Goal: Task Accomplishment & Management: Complete application form

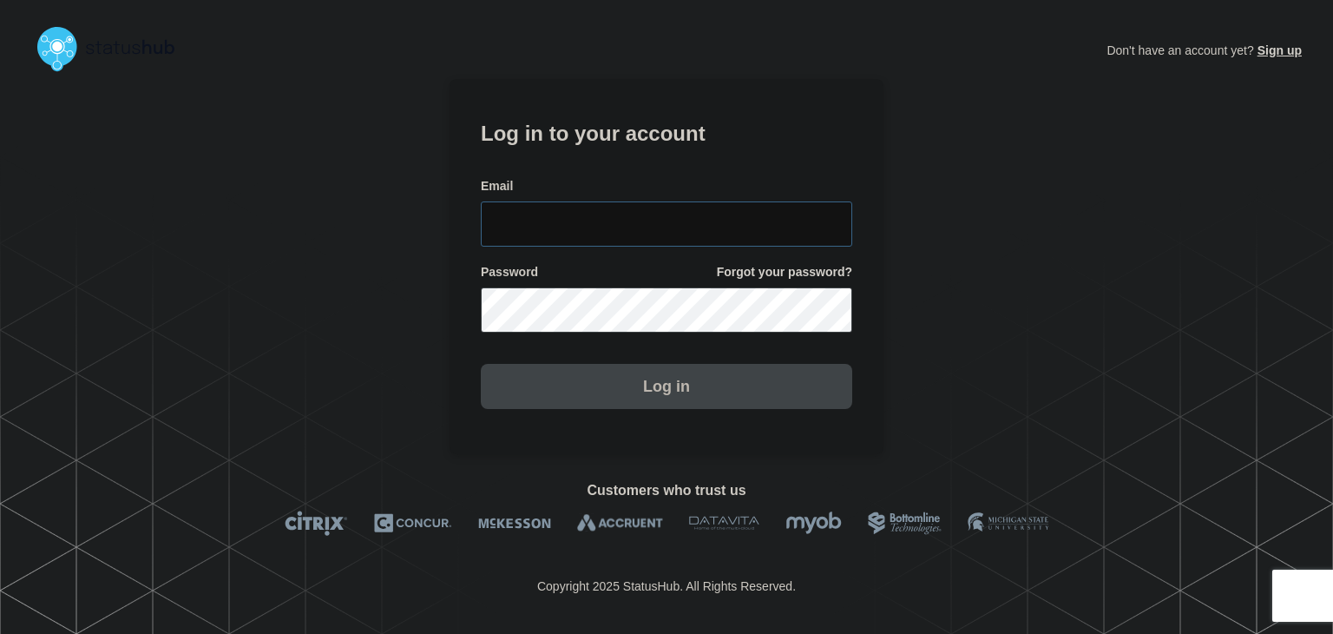
type input "[PERSON_NAME][EMAIL_ADDRESS][PERSON_NAME][DOMAIN_NAME]"
click at [602, 397] on button "Log in" at bounding box center [667, 386] width 372 height 45
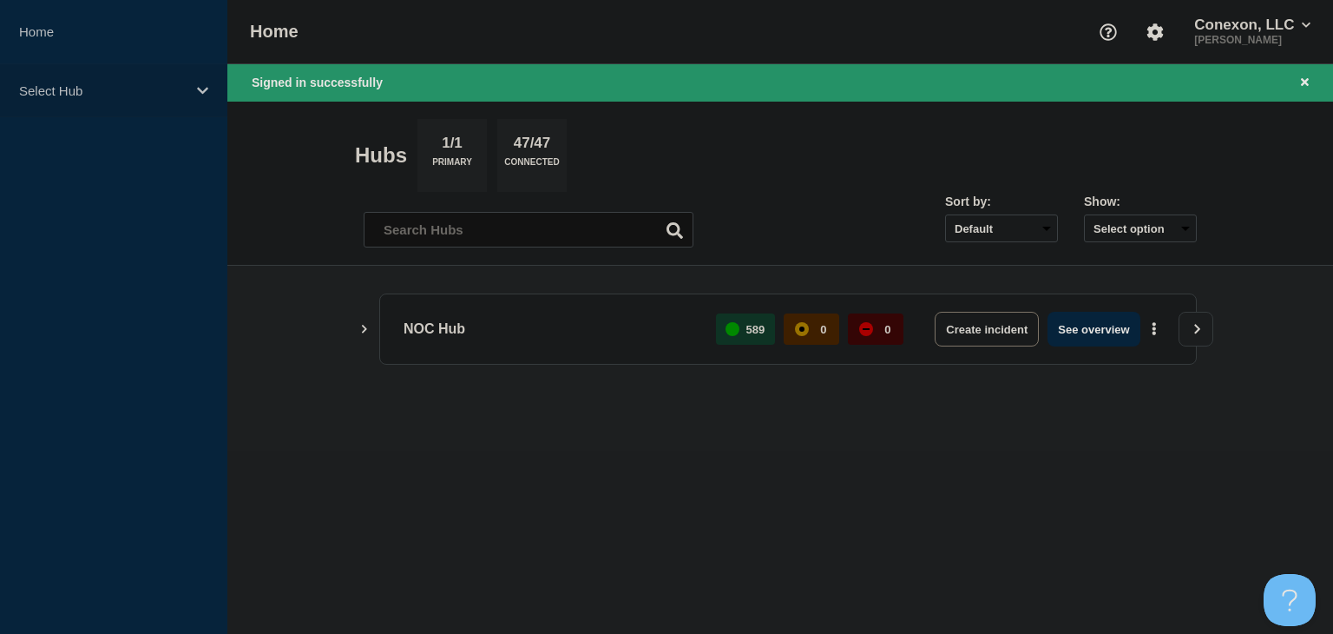
click at [121, 92] on p "Select Hub" at bounding box center [102, 90] width 167 height 15
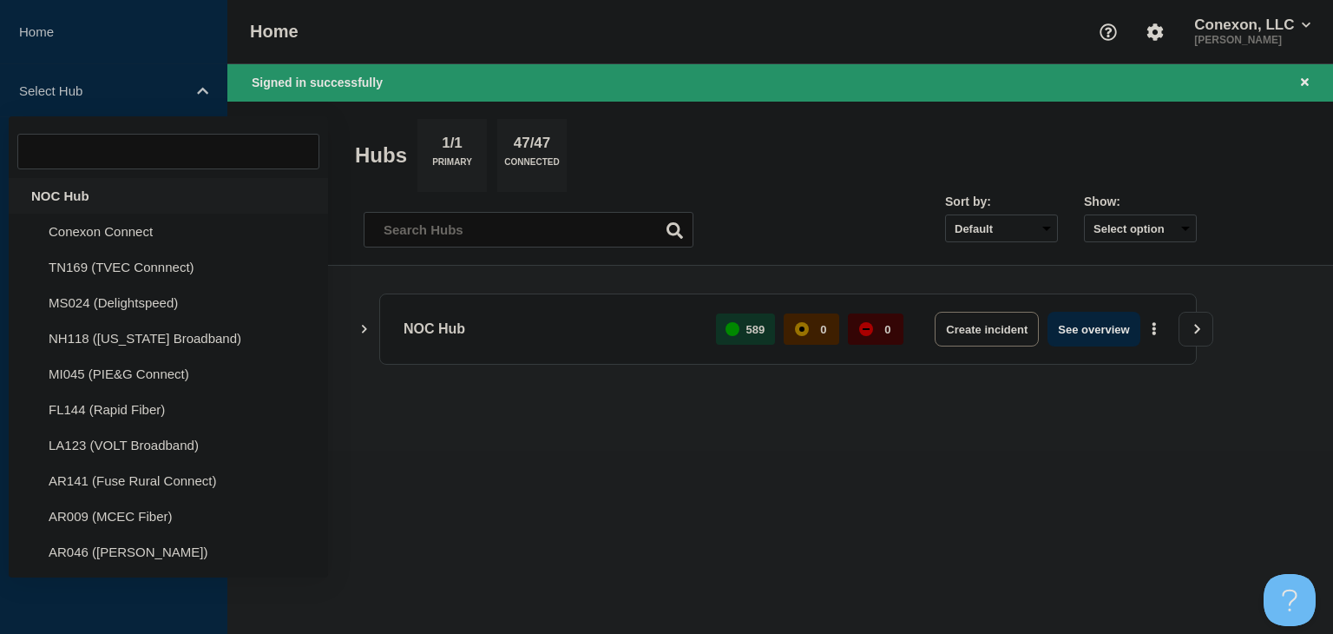
click at [89, 195] on div "NOC Hub" at bounding box center [168, 196] width 319 height 36
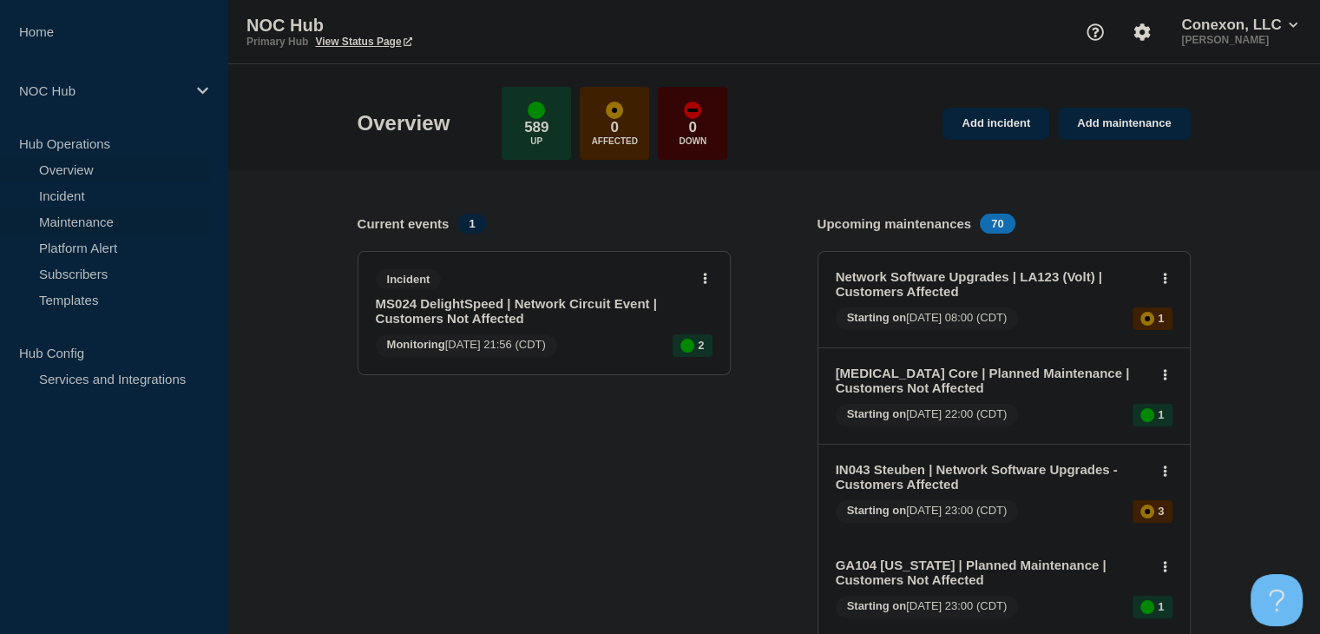
click at [119, 222] on link "Maintenance" at bounding box center [105, 221] width 210 height 26
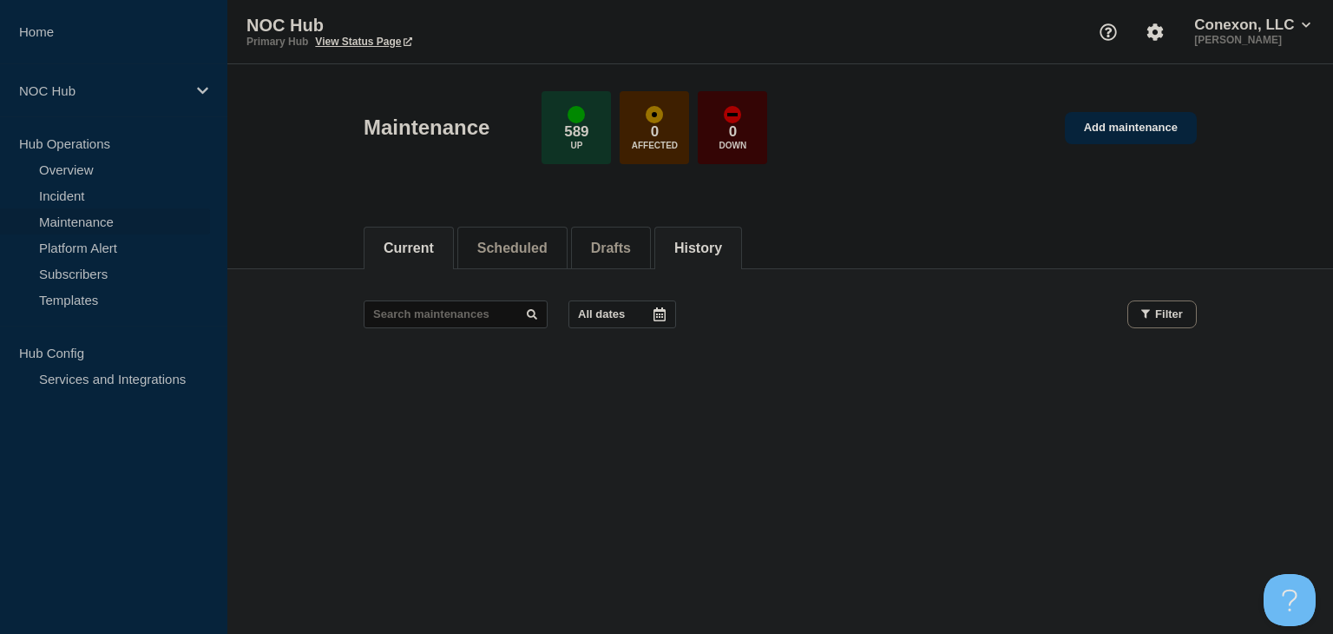
click at [715, 240] on button "History" at bounding box center [699, 248] width 48 height 16
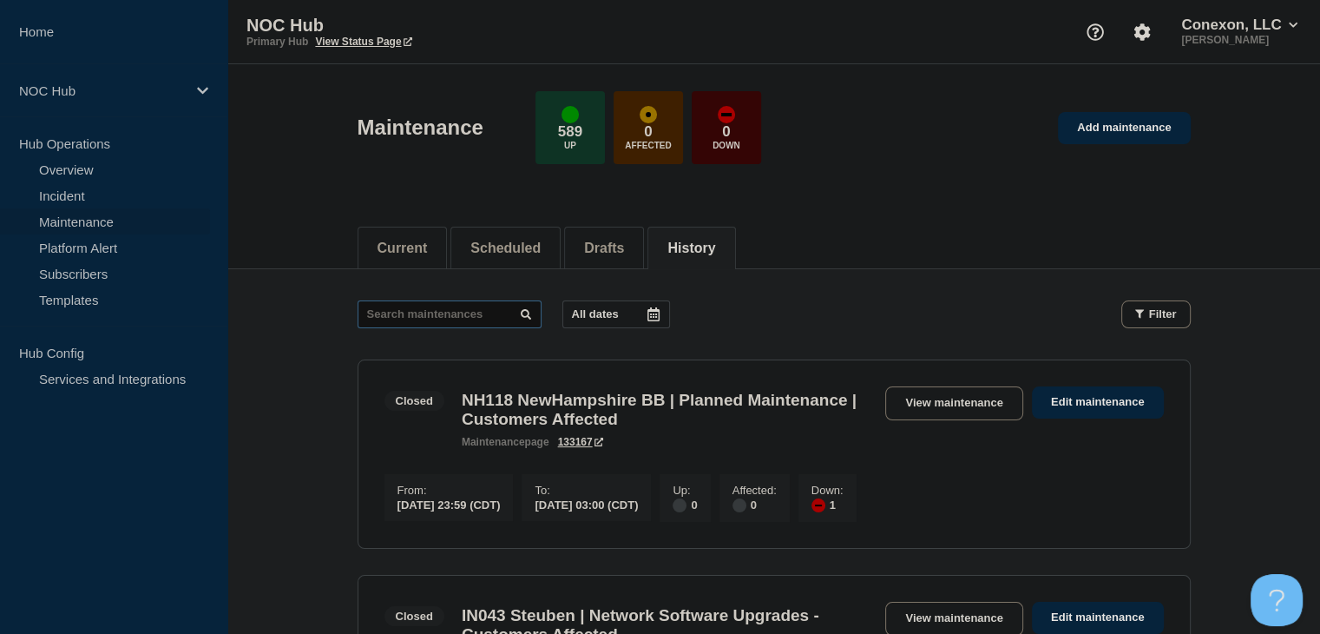
click at [422, 317] on input "text" at bounding box center [450, 314] width 184 height 28
type input "25578"
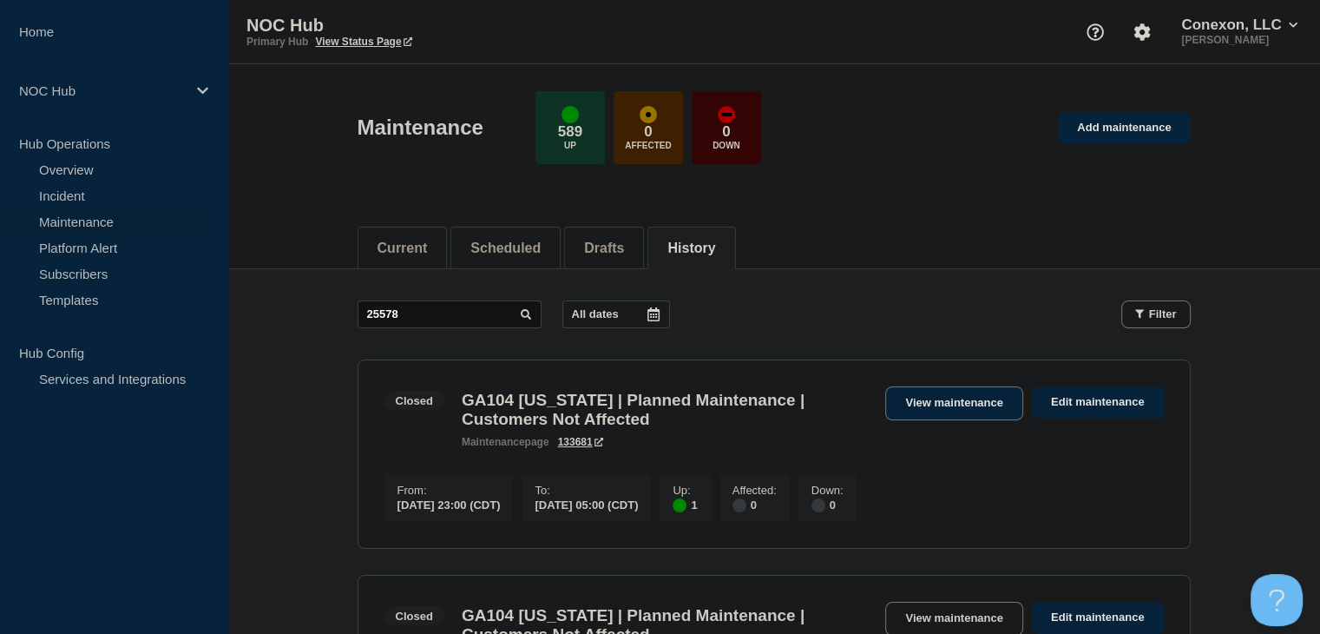
click at [927, 404] on link "View maintenance" at bounding box center [953, 403] width 137 height 34
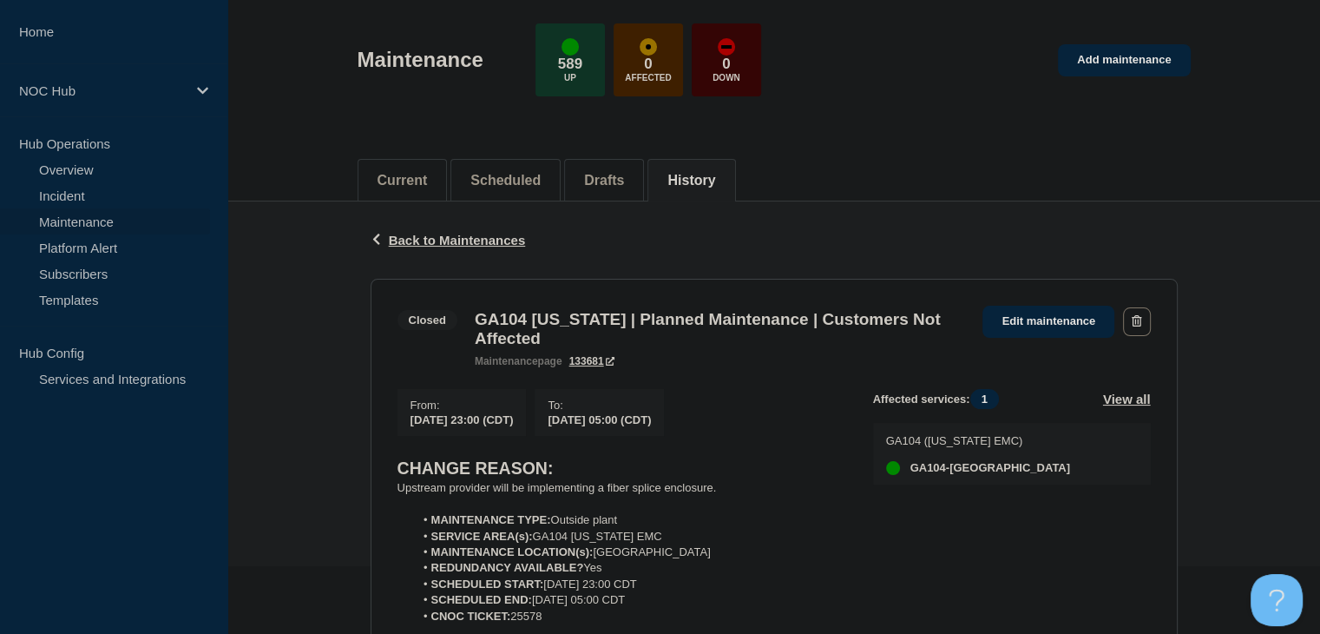
scroll to position [260, 0]
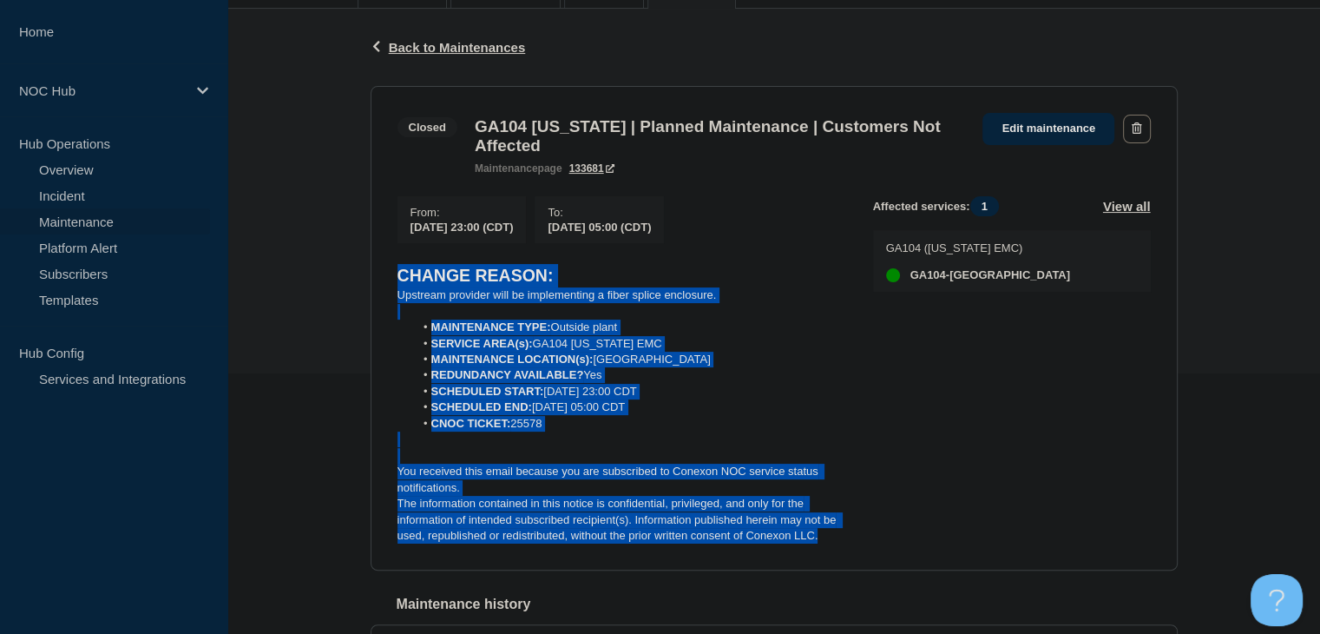
drag, startPoint x: 831, startPoint y: 556, endPoint x: 313, endPoint y: 280, distance: 586.4
click at [313, 280] on div "Back Back to Maintenances Closed GA104 Washington | Planned Maintenance | Custo…" at bounding box center [773, 363] width 1093 height 709
copy div "CHANGE REASON: Upstream provider will be implementing a fiber splice enclosure.…"
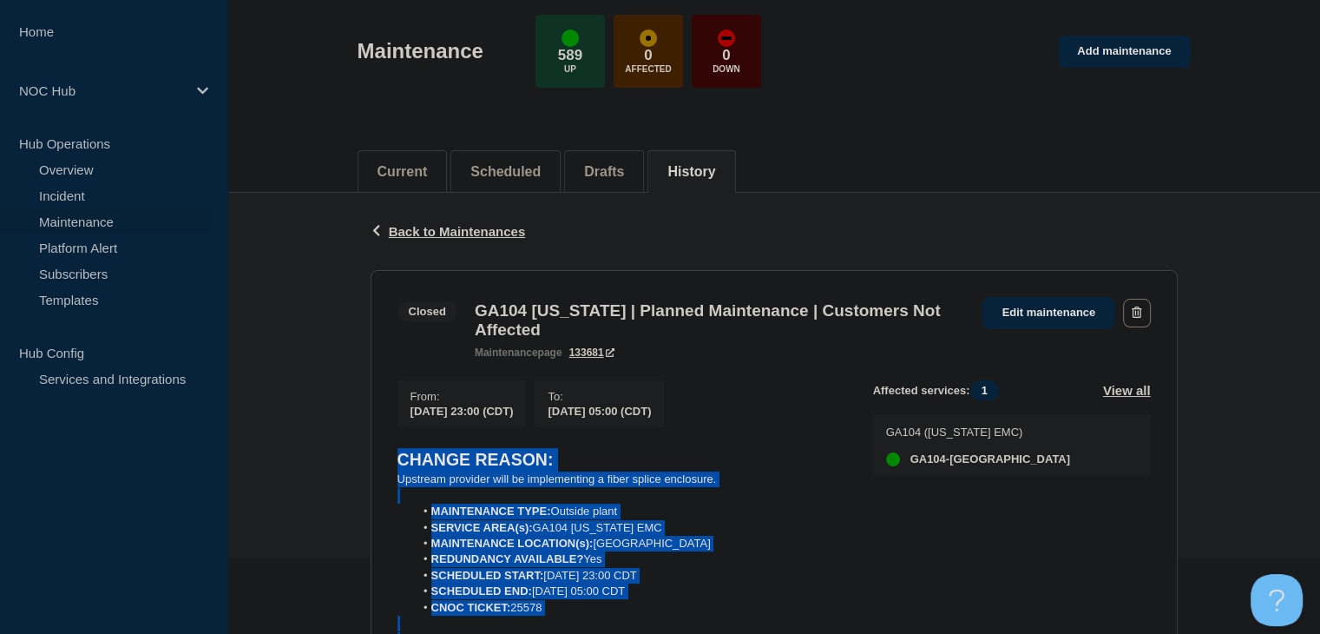
scroll to position [0, 0]
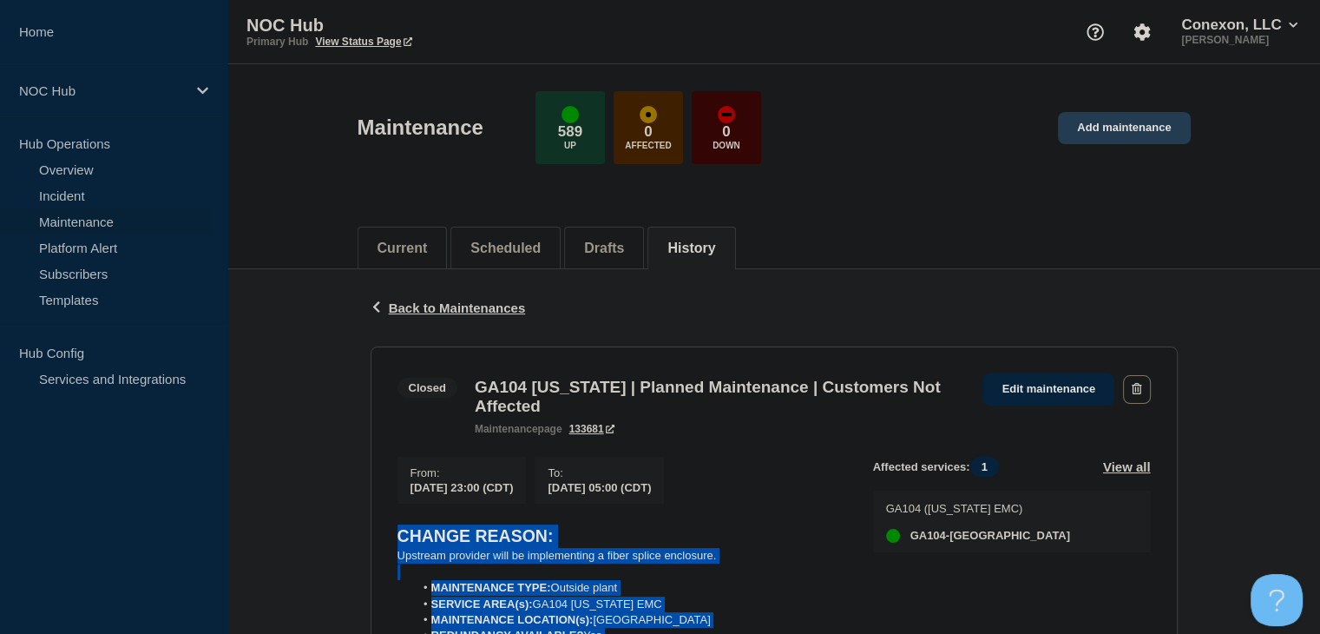
click at [1102, 131] on link "Add maintenance" at bounding box center [1124, 128] width 132 height 32
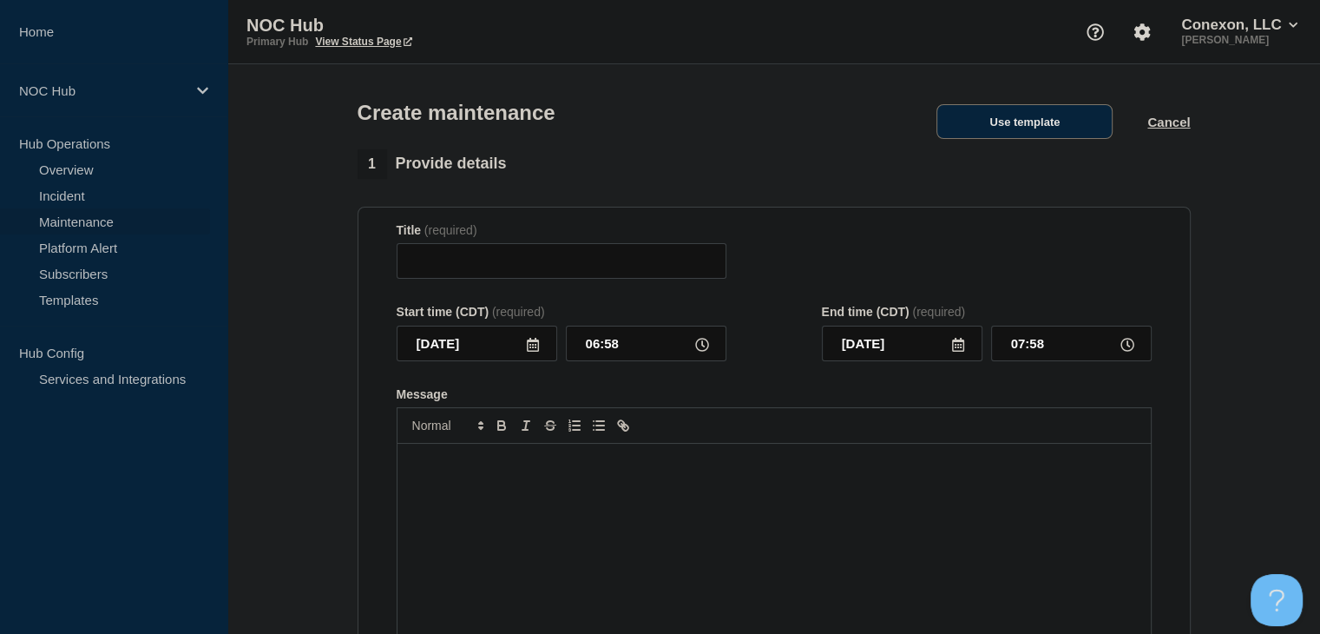
click at [1052, 127] on button "Use template" at bounding box center [1025, 121] width 176 height 35
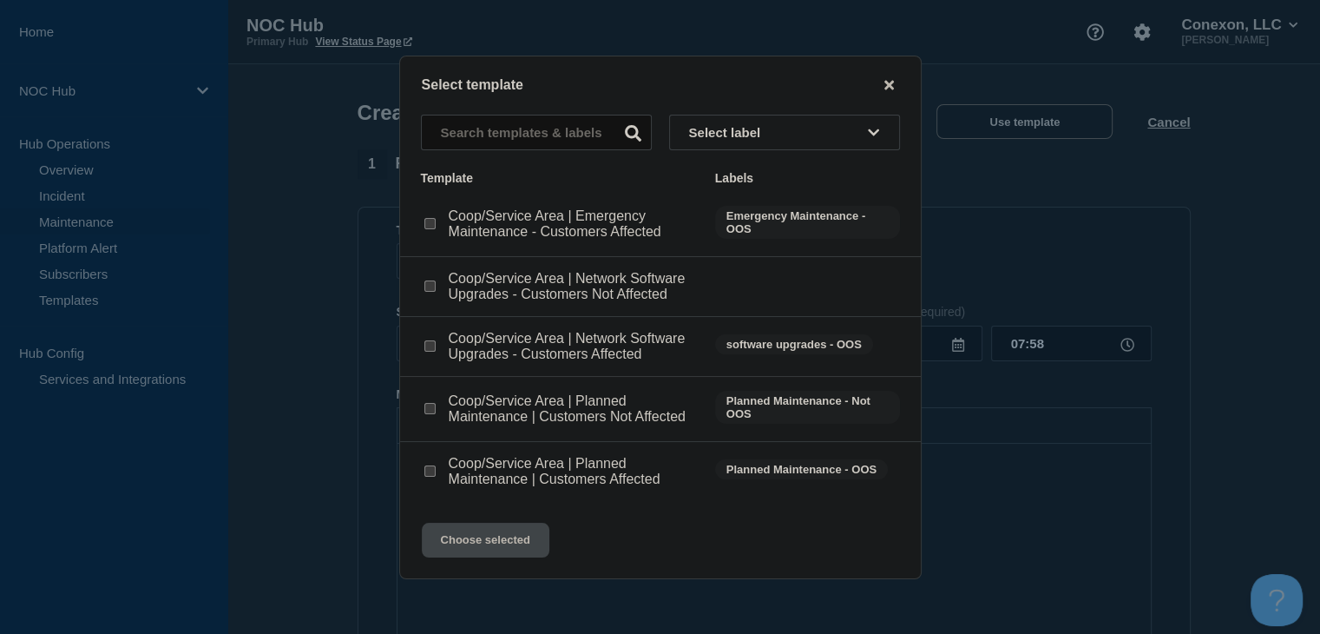
click at [424, 406] on input "Coop/Service Area | Planned Maintenance | Customers Not Affected checkbox" at bounding box center [429, 408] width 11 height 11
checkbox input "true"
click at [466, 531] on button "Choose selected" at bounding box center [486, 540] width 128 height 35
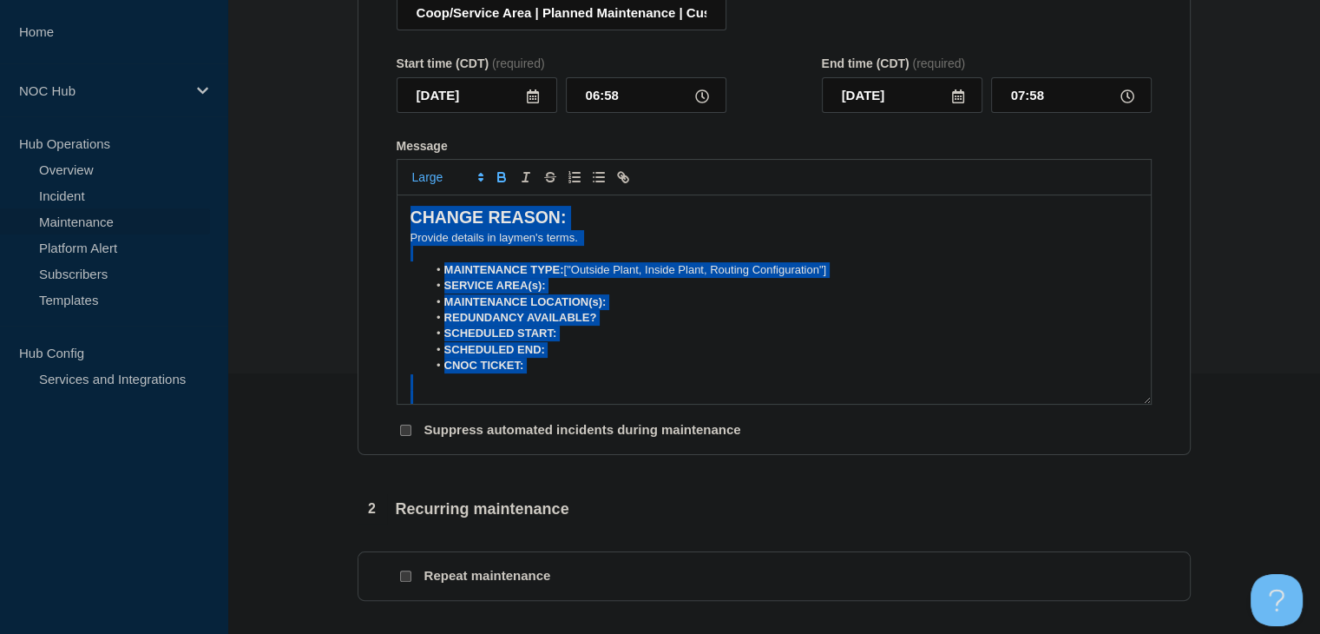
drag, startPoint x: 997, startPoint y: 386, endPoint x: 163, endPoint y: 127, distance: 872.9
click at [163, 127] on div "Home NOC Hub Hub Operations Overview Incident Maintenance Platform Alert Subscr…" at bounding box center [660, 501] width 1320 height 1522
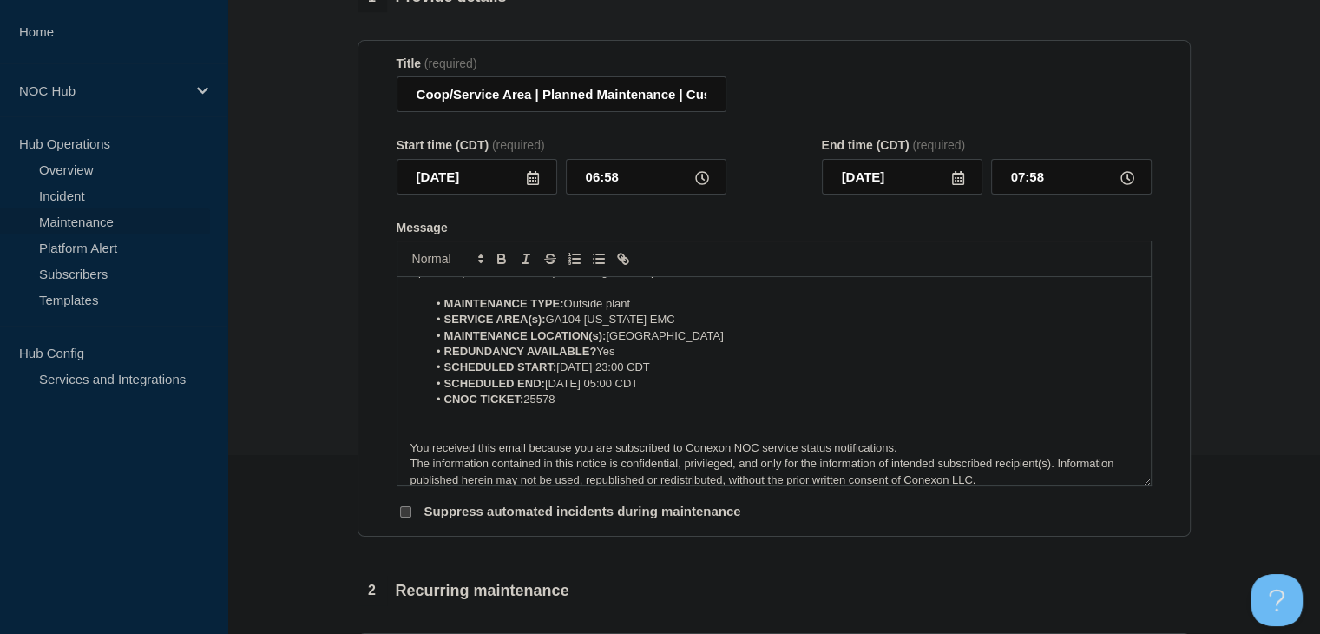
scroll to position [87, 0]
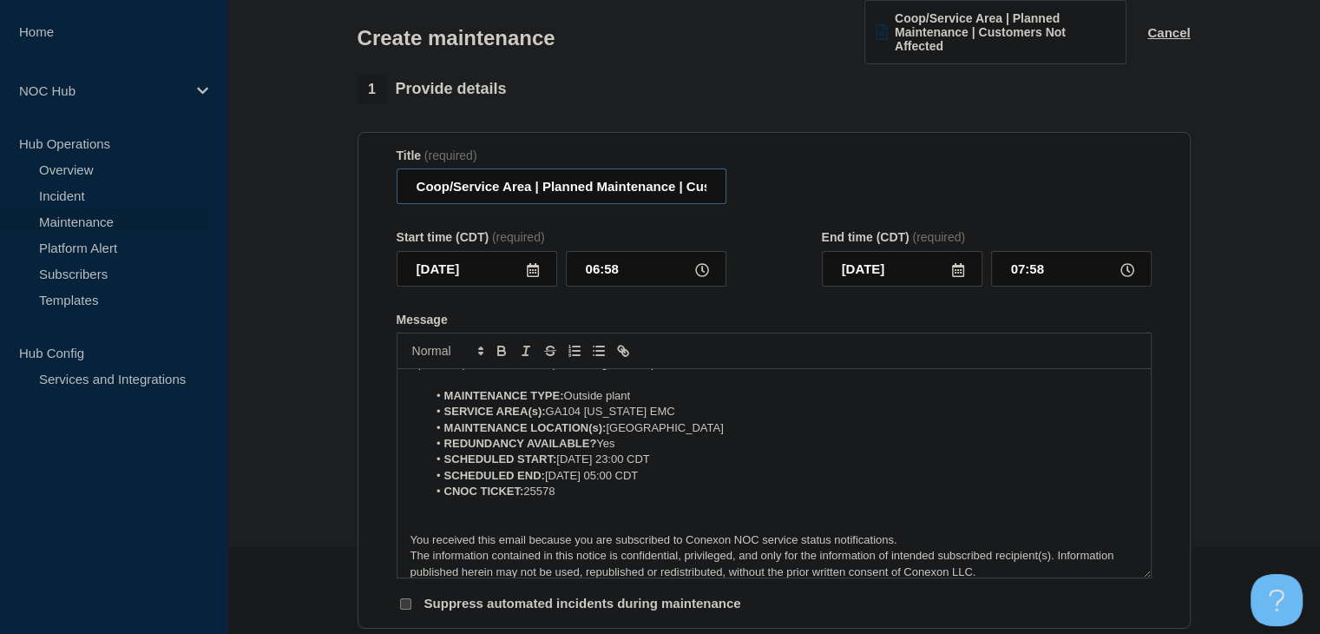
drag, startPoint x: 531, startPoint y: 188, endPoint x: 389, endPoint y: 188, distance: 142.4
click at [389, 188] on section "Title (required) Coop/Service Area | Planned Maintenance | Customers Not Affect…" at bounding box center [774, 380] width 833 height 497
type input "GA104 Washington | Planned Maintenance | Customers Not Affected"
click at [615, 282] on input "06:58" at bounding box center [646, 269] width 161 height 36
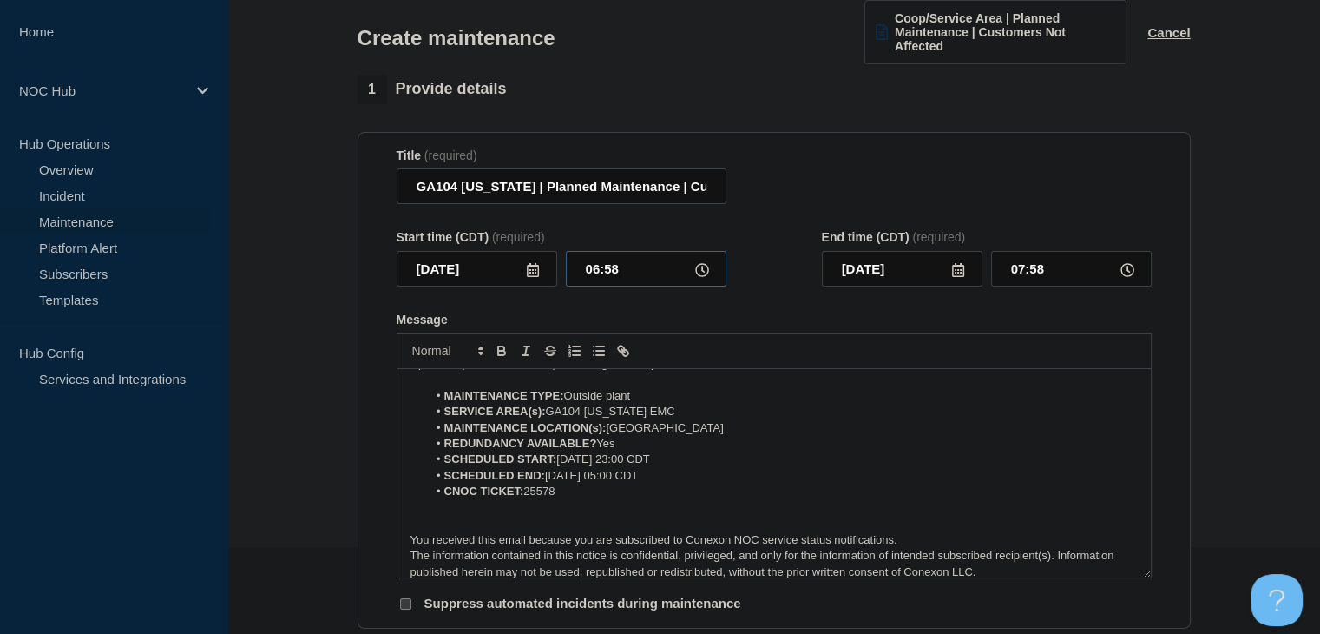
click at [615, 282] on input "06:58" at bounding box center [646, 269] width 161 height 36
type input "23:00"
type input "2025-08-29"
click at [1014, 267] on input "00:00" at bounding box center [1071, 269] width 161 height 36
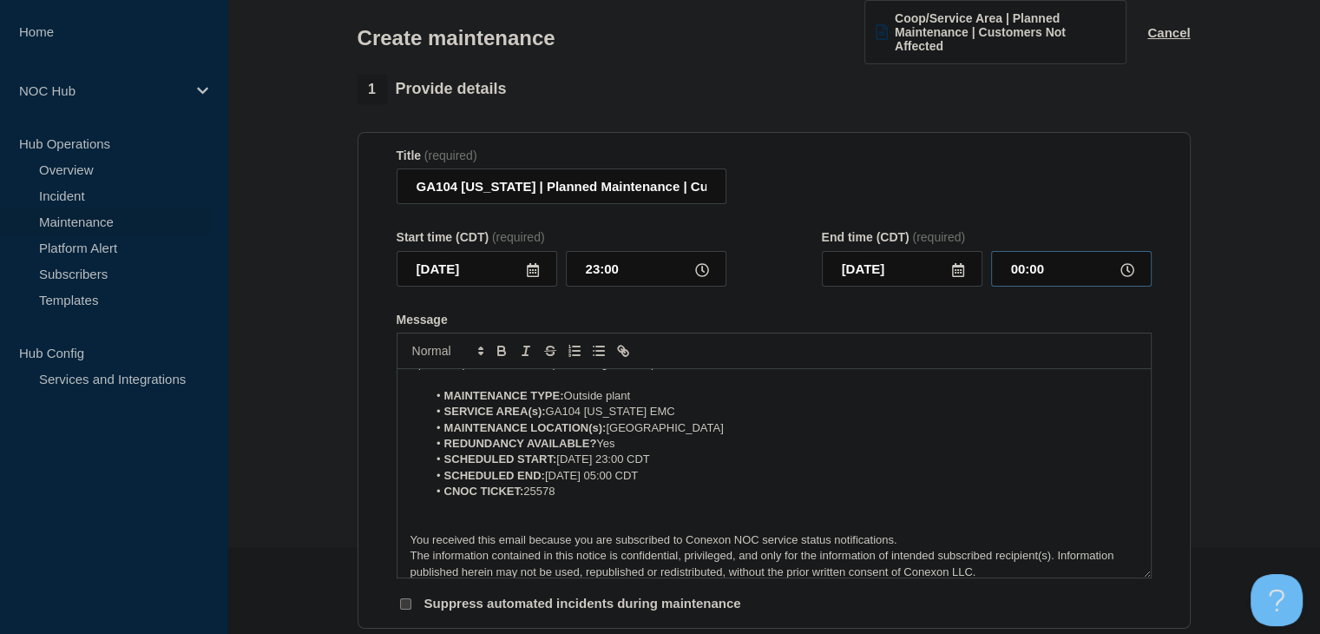
click at [1014, 267] on input "00:00" at bounding box center [1071, 269] width 161 height 36
type input "05:00"
click at [617, 459] on li "SCHEDULED START: 2025-08-27, 23:00 CDT" at bounding box center [782, 459] width 711 height 16
click at [604, 480] on li "SCHEDULED END: 2025-08-28, 05:00 CDT" at bounding box center [782, 476] width 711 height 16
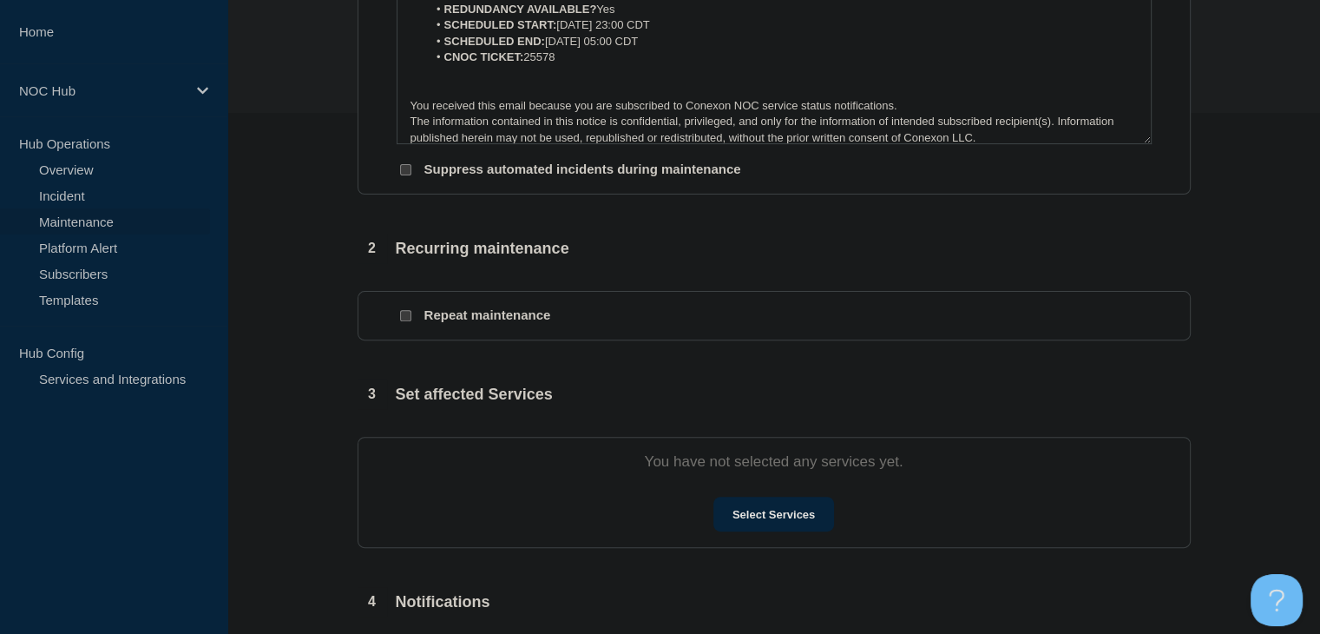
scroll to position [608, 0]
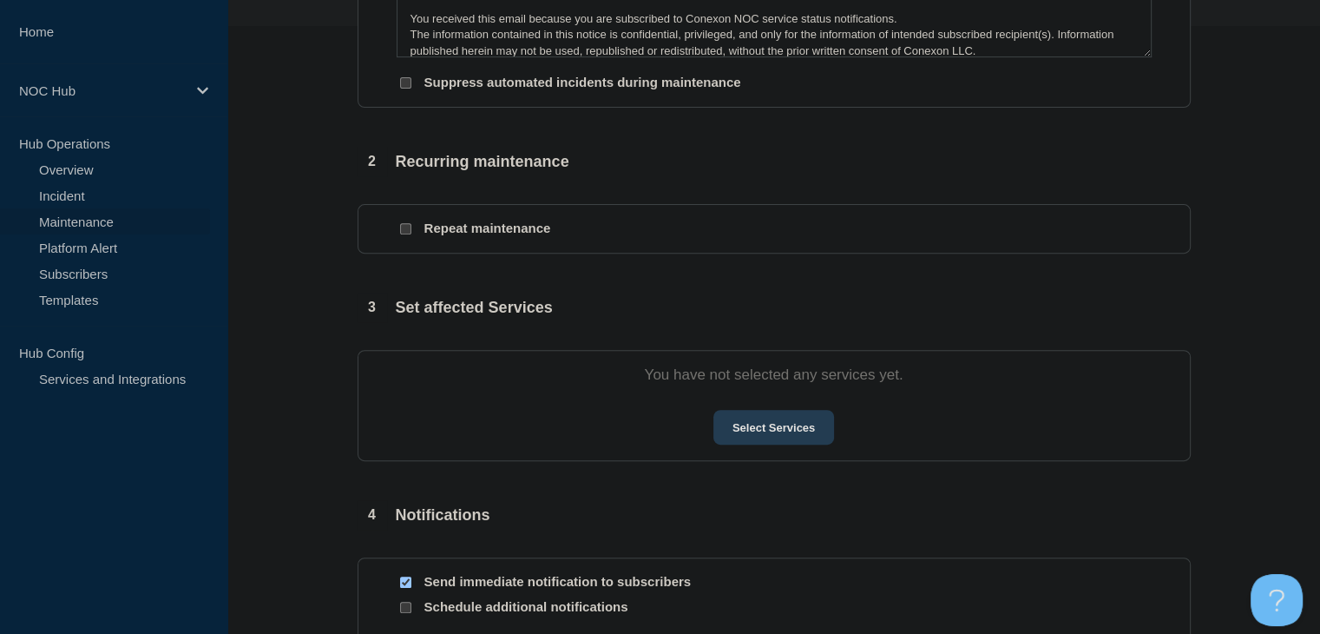
click at [729, 424] on button "Select Services" at bounding box center [774, 427] width 121 height 35
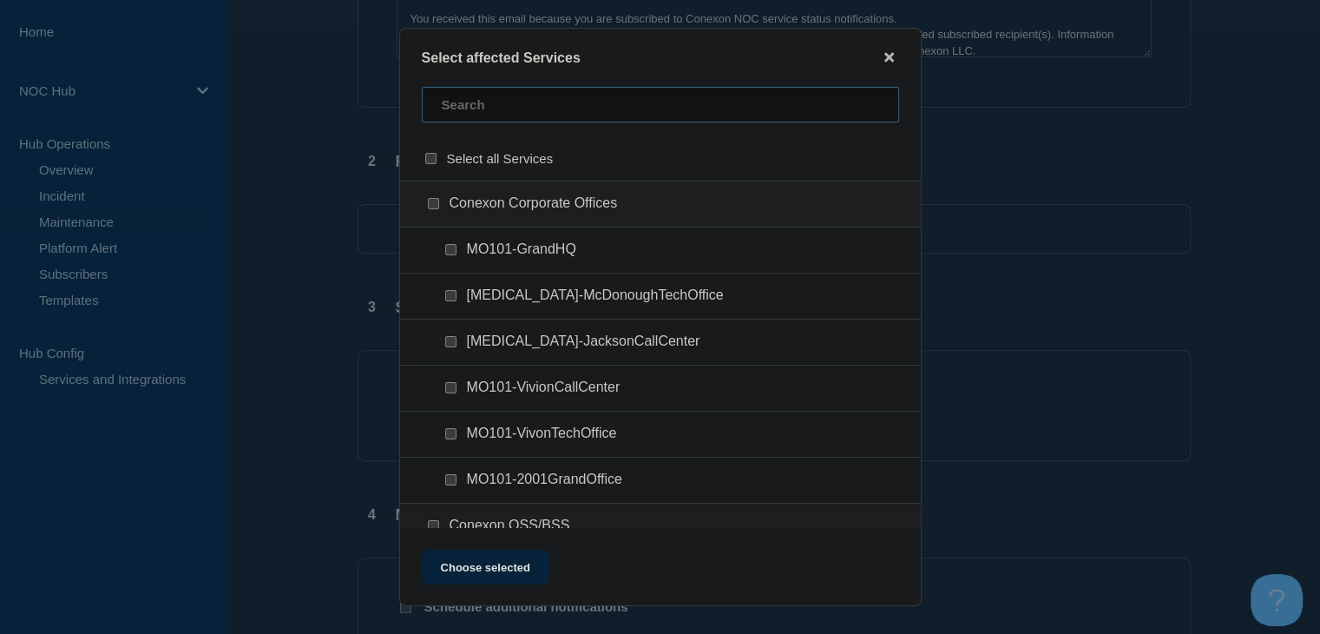
click at [544, 108] on input "text" at bounding box center [660, 105] width 477 height 36
type input "w"
type input "ga104"
click at [447, 342] on input "GA104-SANDERSVILLE checkbox" at bounding box center [450, 341] width 11 height 11
checkbox input "true"
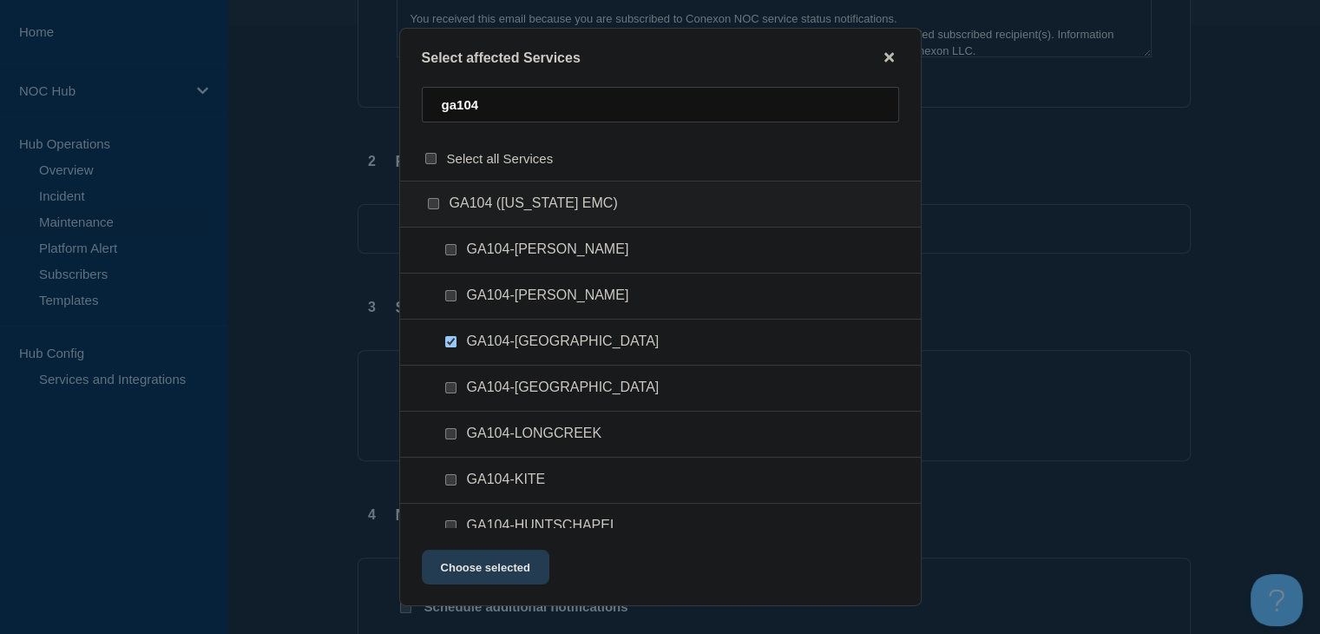
click at [465, 558] on button "Choose selected" at bounding box center [486, 567] width 128 height 35
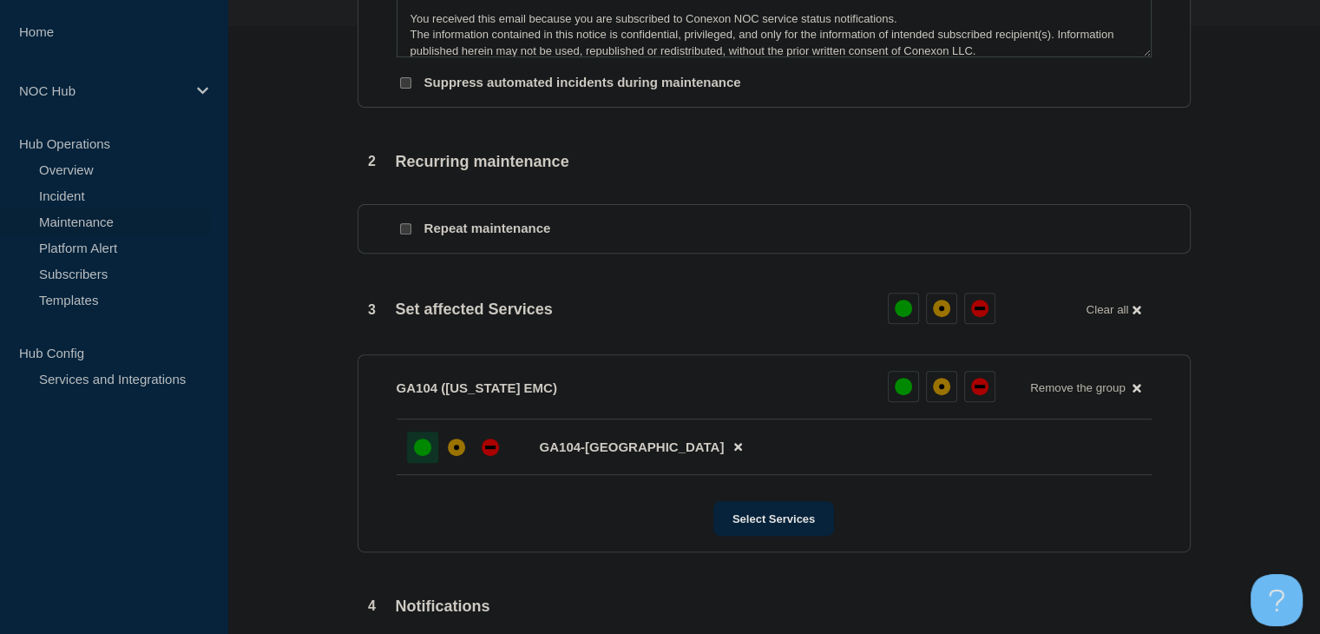
click at [427, 456] on div "up" at bounding box center [422, 446] width 17 height 17
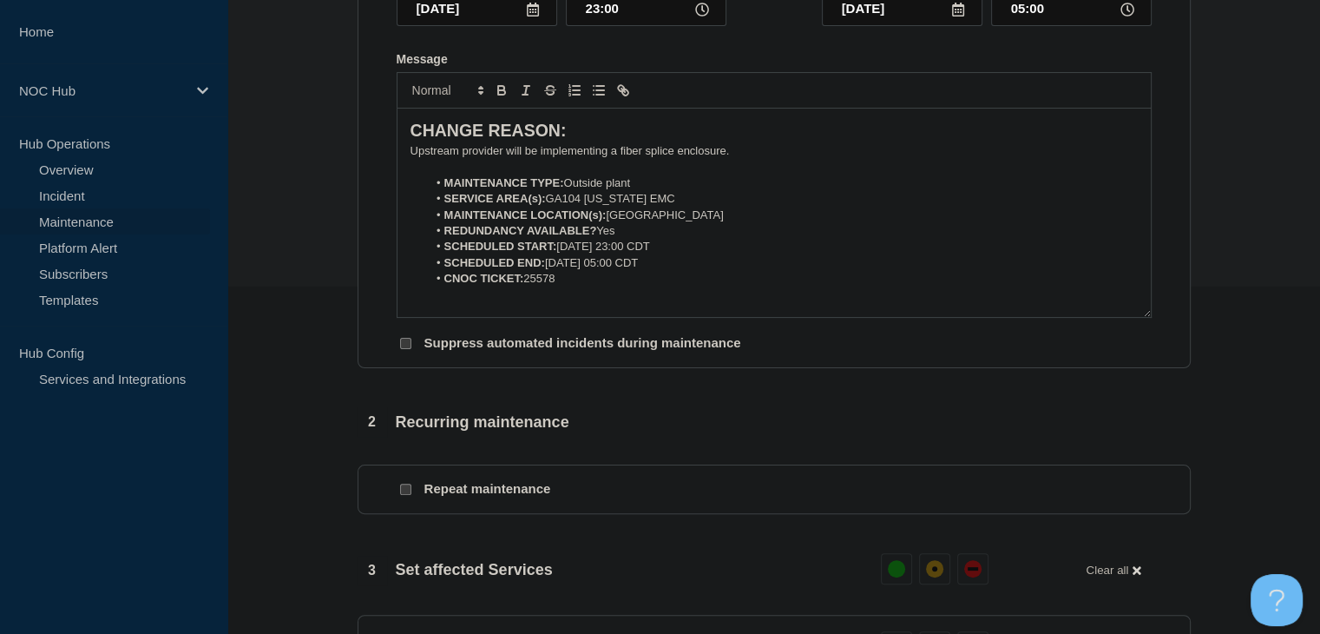
scroll to position [985, 0]
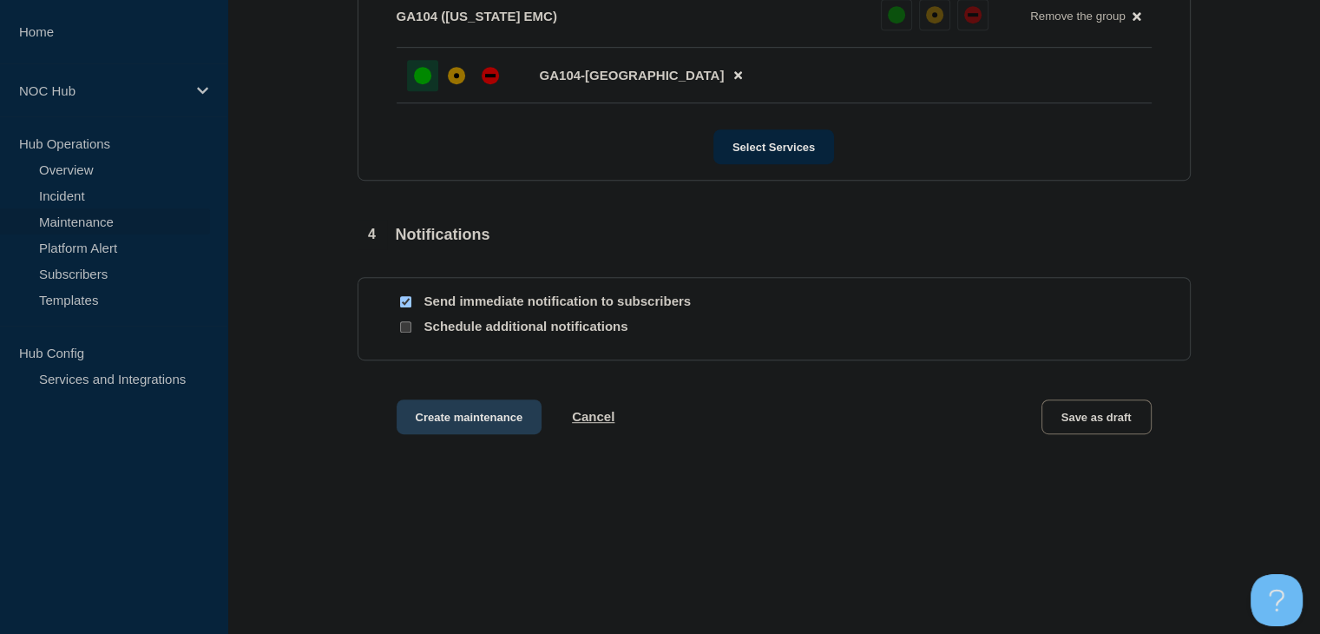
click at [449, 424] on button "Create maintenance" at bounding box center [470, 416] width 146 height 35
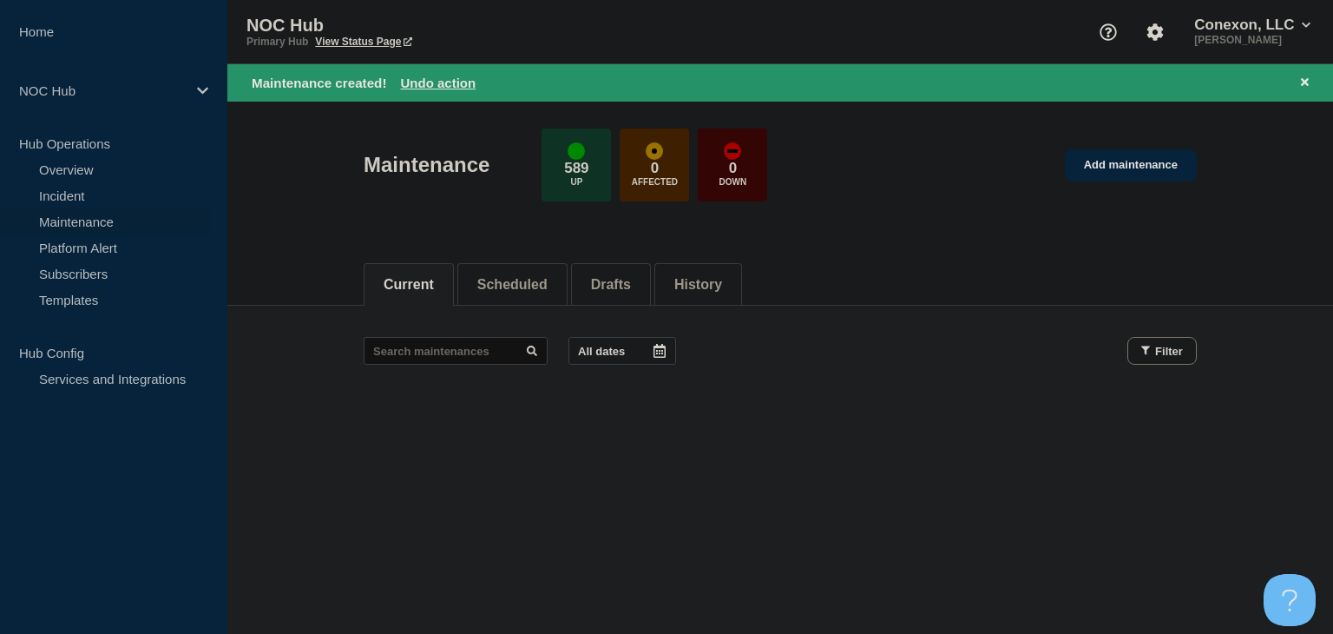
click at [681, 440] on div "Current Scheduled Drafts History Current Scheduled Drafts History All dates Fil…" at bounding box center [780, 393] width 1106 height 295
